Goal: Task Accomplishment & Management: Use online tool/utility

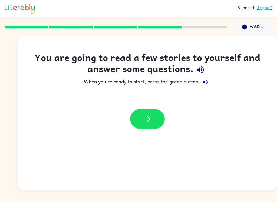
click at [154, 121] on button "button" at bounding box center [147, 119] width 35 height 20
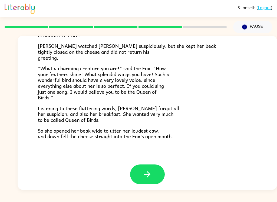
scroll to position [103, 0]
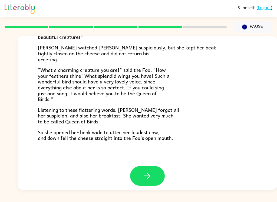
click at [156, 172] on button "button" at bounding box center [147, 176] width 35 height 20
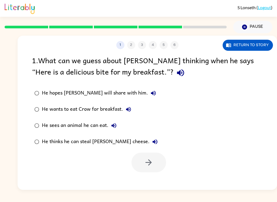
scroll to position [0, 0]
click at [177, 76] on icon "button" at bounding box center [180, 73] width 7 height 7
click at [176, 74] on icon "button" at bounding box center [180, 72] width 9 height 9
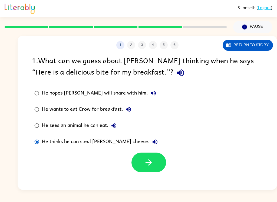
click at [152, 165] on icon "button" at bounding box center [148, 162] width 9 height 9
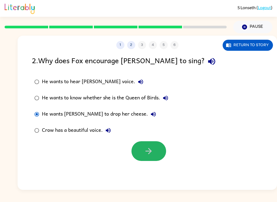
click at [159, 153] on button "button" at bounding box center [149, 152] width 35 height 20
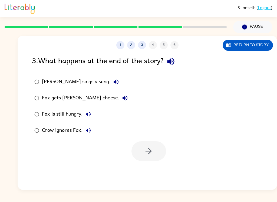
click at [174, 66] on icon "button" at bounding box center [170, 61] width 9 height 9
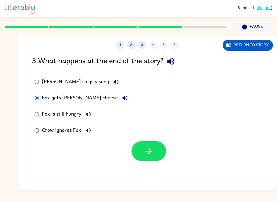
click at [159, 152] on button "button" at bounding box center [149, 152] width 35 height 20
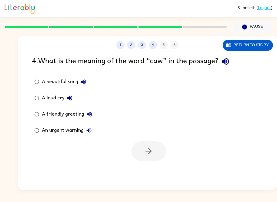
click at [46, 82] on div "A beautiful song" at bounding box center [65, 82] width 47 height 11
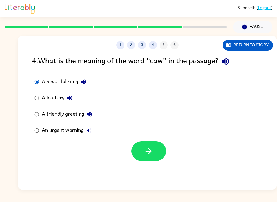
click at [155, 152] on button "button" at bounding box center [149, 152] width 35 height 20
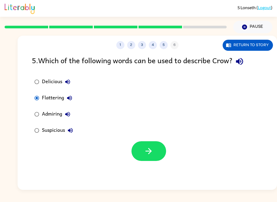
click at [156, 152] on button "button" at bounding box center [149, 152] width 35 height 20
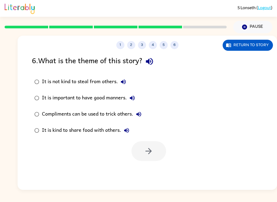
click at [77, 133] on div "It is kind to share food with others." at bounding box center [87, 130] width 90 height 11
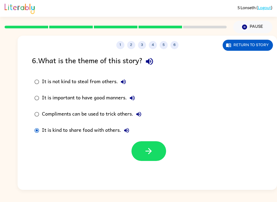
click at [84, 117] on div "Compliments can be used to trick others." at bounding box center [93, 114] width 102 height 11
click at [143, 154] on button "button" at bounding box center [149, 152] width 35 height 20
